Goal: Task Accomplishment & Management: Complete application form

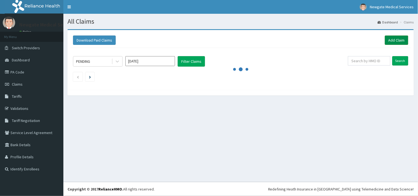
click at [405, 38] on link "Add Claim" at bounding box center [396, 40] width 23 height 9
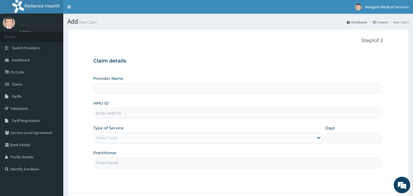
drag, startPoint x: 0, startPoint y: 0, endPoint x: 119, endPoint y: 112, distance: 163.6
click at [127, 139] on div "Select type" at bounding box center [204, 137] width 221 height 9
click at [198, 135] on div "Select type" at bounding box center [204, 137] width 221 height 9
click at [112, 136] on div "Select type" at bounding box center [106, 138] width 21 height 6
click at [167, 117] on input "NAG/10025/A" at bounding box center [238, 113] width 290 height 11
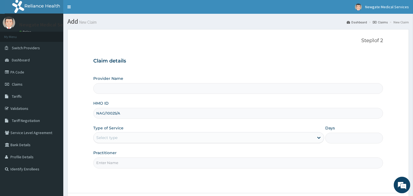
click at [155, 111] on input "NAG/10025/A" at bounding box center [238, 113] width 290 height 11
click at [267, 138] on div "Select type" at bounding box center [204, 137] width 221 height 9
click at [266, 138] on div "Select type" at bounding box center [204, 137] width 221 height 9
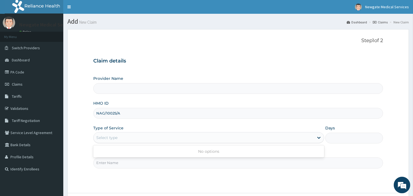
click at [266, 138] on div "Select type" at bounding box center [204, 137] width 221 height 9
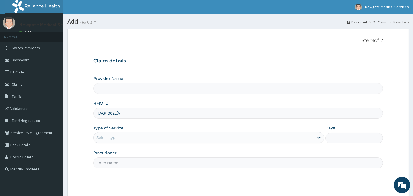
click at [266, 138] on div "Select type" at bounding box center [204, 137] width 221 height 9
click at [318, 138] on icon at bounding box center [319, 138] width 3 height 2
click at [321, 137] on icon at bounding box center [319, 138] width 6 height 6
click at [266, 138] on div "Select type" at bounding box center [204, 137] width 221 height 9
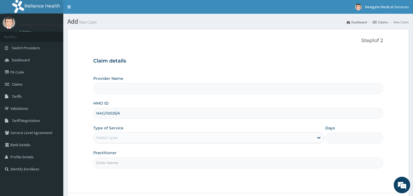
click at [257, 141] on div "Select type" at bounding box center [204, 137] width 221 height 9
click at [139, 111] on input "NAG/10025/A" at bounding box center [238, 113] width 290 height 11
type input "NAG/10025/A"
click at [228, 162] on input "Practitioner" at bounding box center [238, 163] width 290 height 11
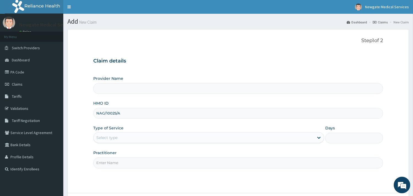
type input "DR ADEFUYE"
click at [169, 136] on div "Select type" at bounding box center [204, 137] width 221 height 9
click at [133, 90] on input "Provider Name" at bounding box center [238, 88] width 290 height 11
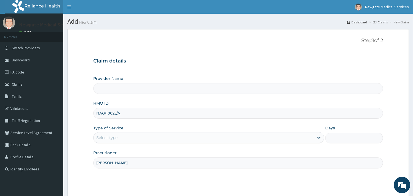
click at [133, 90] on input "Provider Name" at bounding box center [238, 88] width 290 height 11
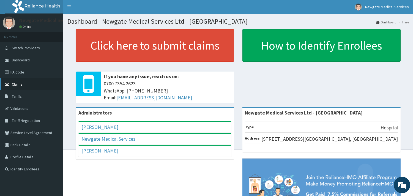
click at [22, 83] on span "Claims" at bounding box center [17, 84] width 11 height 5
